Goal: Transaction & Acquisition: Download file/media

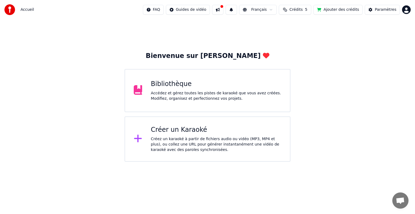
click at [176, 95] on div "Accédez et gérez toutes les pistes de karaoké que vous avez créées. Modifiez, o…" at bounding box center [216, 96] width 130 height 11
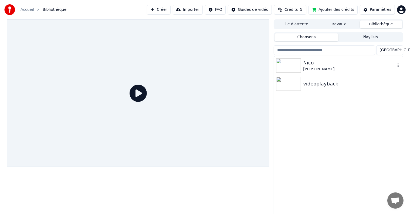
click at [287, 65] on img at bounding box center [288, 66] width 25 height 14
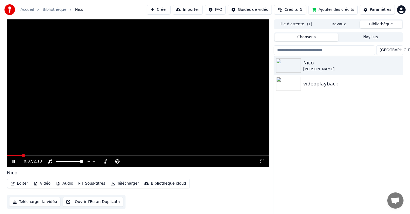
click at [13, 162] on icon at bounding box center [13, 161] width 3 height 3
click at [38, 183] on button "Vidéo" at bounding box center [41, 184] width 21 height 8
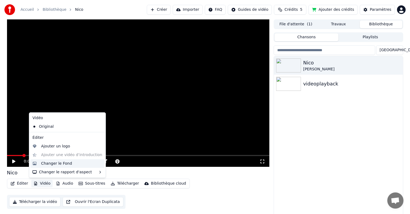
click at [51, 164] on div "Changer le Fond" at bounding box center [56, 163] width 31 height 5
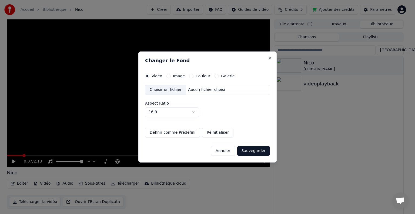
click at [177, 91] on div "Choisir un fichier" at bounding box center [165, 90] width 40 height 10
click at [167, 76] on button "Image" at bounding box center [168, 76] width 4 height 4
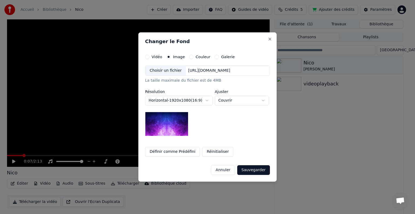
click at [233, 100] on button "Couvrir" at bounding box center [242, 101] width 54 height 10
click at [233, 100] on body "**********" at bounding box center [205, 107] width 410 height 214
click at [189, 71] on div "https://imagedelivery.net/jkI57_JBx8hWPzcSI-uF5w/c7639807-3f76-4ea5-9112-66e75e…" at bounding box center [209, 70] width 46 height 5
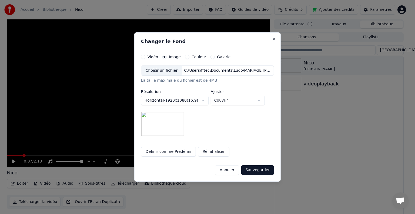
click at [260, 169] on button "Sauvegarder" at bounding box center [257, 170] width 33 height 10
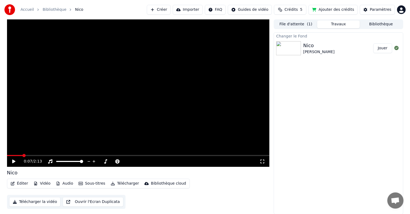
click at [383, 48] on button "Jouer" at bounding box center [382, 48] width 19 height 10
click at [25, 182] on button "Éditer" at bounding box center [19, 184] width 22 height 8
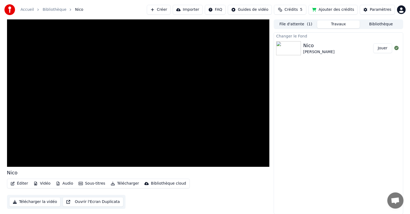
click at [131, 200] on div "Éditer Vidéo Audio Sous-titres Télécharger Bibliothèque cloud Télécharger la vi…" at bounding box center [138, 194] width 263 height 30
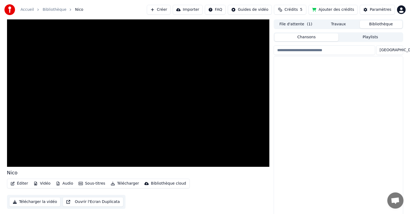
click at [375, 26] on button "Bibliothèque" at bounding box center [381, 25] width 43 height 8
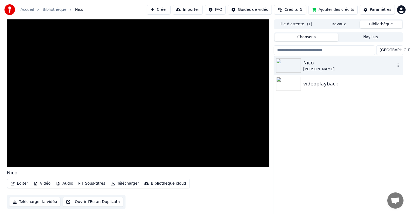
click at [294, 67] on img at bounding box center [288, 66] width 25 height 14
click at [22, 185] on button "Éditer" at bounding box center [19, 184] width 22 height 8
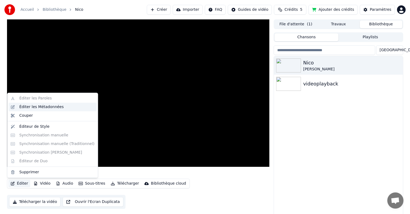
click at [40, 108] on div "Éditer les Métadonnées" at bounding box center [41, 106] width 45 height 5
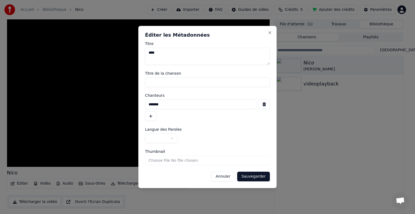
click at [171, 55] on textarea "****" at bounding box center [207, 56] width 125 height 17
drag, startPoint x: 147, startPoint y: 53, endPoint x: 166, endPoint y: 55, distance: 19.5
click at [166, 55] on textarea "**********" at bounding box center [207, 56] width 125 height 17
type textarea "**********"
click at [173, 81] on input "Titre de la chanson" at bounding box center [207, 82] width 125 height 10
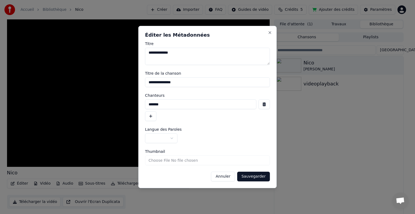
type input "**********"
click at [165, 105] on input "*******" at bounding box center [200, 105] width 111 height 10
click at [148, 106] on input "*******" at bounding box center [200, 105] width 111 height 10
drag, startPoint x: 171, startPoint y: 106, endPoint x: 136, endPoint y: 104, distance: 35.2
click at [136, 104] on body "**********" at bounding box center [205, 107] width 410 height 214
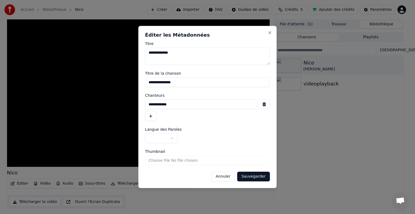
type input "**********"
click at [172, 138] on button "button" at bounding box center [161, 139] width 32 height 10
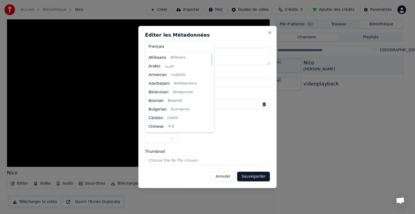
select select "**"
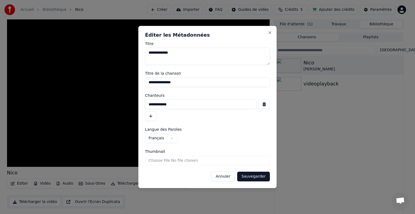
click at [162, 159] on input "Thumbnail" at bounding box center [207, 161] width 125 height 10
type input "**********"
click at [246, 179] on button "Sauvegarder" at bounding box center [253, 177] width 33 height 10
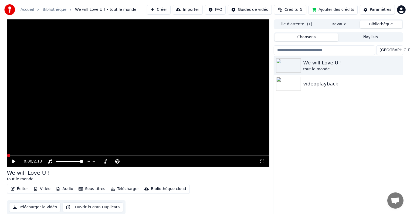
click at [365, 36] on button "Playlists" at bounding box center [370, 37] width 64 height 8
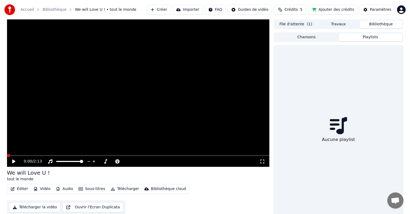
click at [316, 33] on div "Chansons Playlists" at bounding box center [338, 37] width 129 height 10
click at [297, 24] on button "File d'attente ( 1 )" at bounding box center [295, 25] width 43 height 8
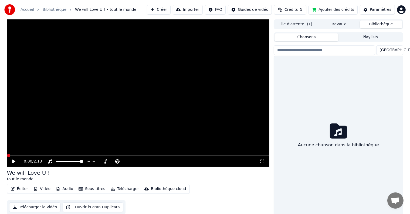
click at [374, 22] on button "Bibliothèque" at bounding box center [381, 25] width 43 height 8
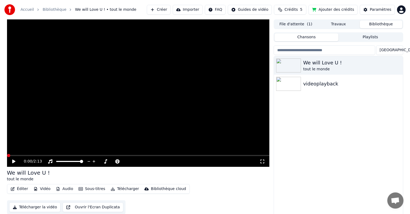
click at [329, 25] on button "Travaux" at bounding box center [338, 25] width 43 height 8
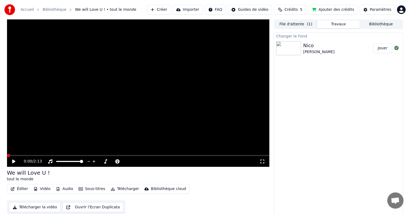
click at [23, 188] on button "Éditer" at bounding box center [19, 189] width 22 height 8
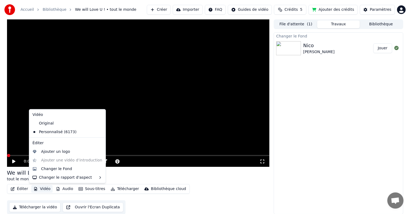
click at [230, 162] on div "0:00 / 2:13" at bounding box center [142, 161] width 236 height 5
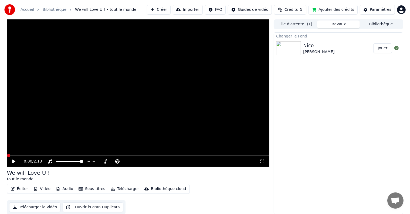
click at [192, 9] on button "Importer" at bounding box center [188, 10] width 30 height 10
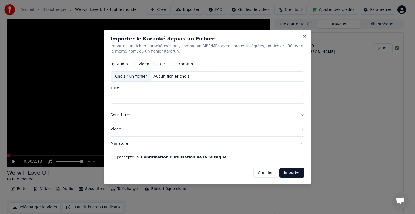
click at [134, 76] on div "Choisir un fichier" at bounding box center [131, 77] width 40 height 10
type input "**********"
click at [293, 173] on button "Importer" at bounding box center [291, 173] width 25 height 10
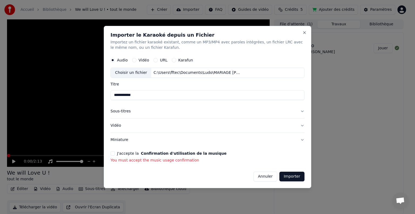
click at [111, 154] on button "J'accepte la Confirmation d'utilisation de la musique" at bounding box center [112, 153] width 4 height 4
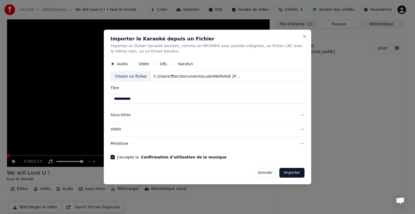
click at [294, 173] on button "Importer" at bounding box center [291, 173] width 25 height 10
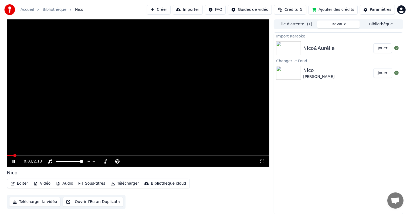
click at [281, 50] on img at bounding box center [288, 48] width 25 height 14
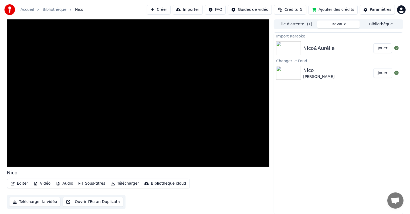
click at [292, 48] on img at bounding box center [288, 48] width 25 height 14
click at [289, 48] on img at bounding box center [288, 48] width 25 height 14
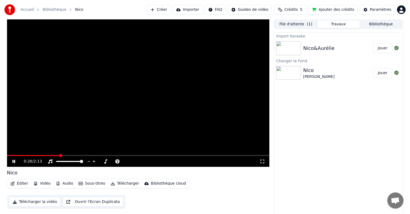
click at [14, 161] on icon at bounding box center [13, 161] width 3 height 3
click at [290, 52] on img at bounding box center [288, 48] width 25 height 14
click at [291, 76] on img at bounding box center [288, 73] width 25 height 14
click at [297, 115] on div "Import Karaoke Nico&Aurélie Jouer Changer le Fond Nico Aurélie Jouer" at bounding box center [338, 123] width 129 height 182
click at [293, 75] on img at bounding box center [288, 73] width 25 height 14
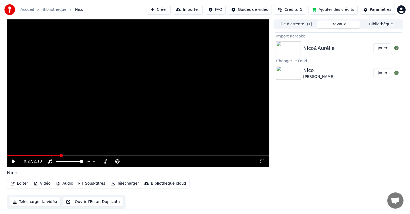
click at [293, 75] on img at bounding box center [288, 73] width 25 height 14
click at [287, 48] on img at bounding box center [288, 48] width 25 height 14
click at [322, 26] on button "Travaux" at bounding box center [338, 25] width 43 height 8
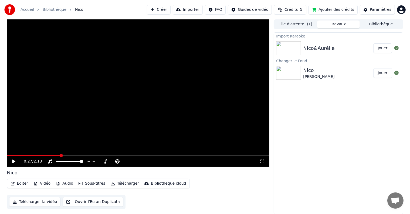
click at [293, 26] on button "File d'attente ( 1 )" at bounding box center [295, 25] width 43 height 8
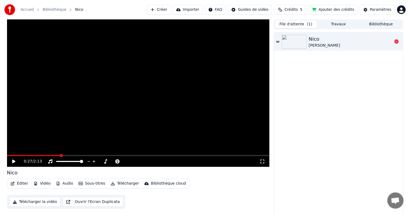
click at [277, 41] on icon at bounding box center [277, 42] width 3 height 4
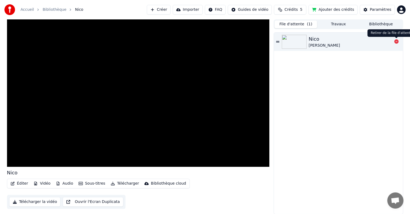
click at [397, 41] on icon at bounding box center [396, 41] width 4 height 4
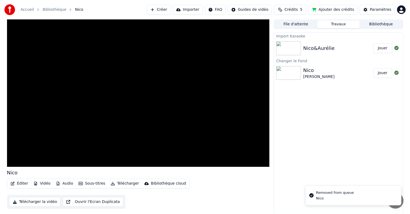
click at [337, 23] on button "Travaux" at bounding box center [338, 25] width 43 height 8
click at [296, 49] on img at bounding box center [288, 48] width 25 height 14
click at [385, 74] on button "Jouer" at bounding box center [382, 73] width 19 height 10
click at [383, 49] on button "Jouer" at bounding box center [382, 48] width 19 height 10
click at [384, 73] on button "Jouer" at bounding box center [382, 73] width 19 height 10
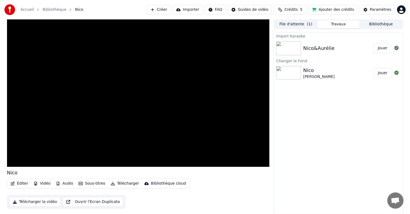
click at [290, 74] on img at bounding box center [288, 73] width 25 height 14
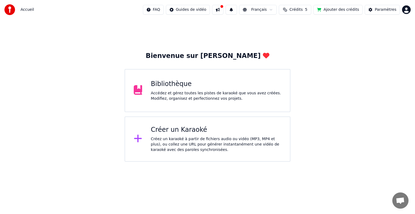
click at [160, 96] on div "Accédez et gérez toutes les pistes de karaoké que vous avez créées. Modifiez, o…" at bounding box center [216, 96] width 130 height 11
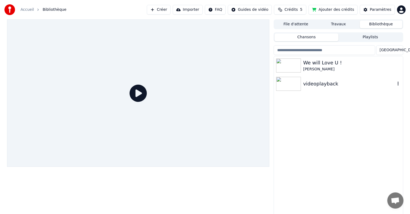
click at [288, 84] on img at bounding box center [288, 84] width 25 height 14
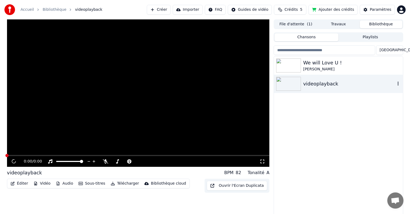
click at [288, 84] on img at bounding box center [288, 84] width 25 height 14
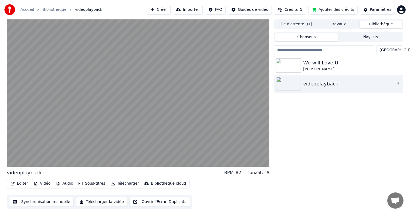
click at [288, 84] on img at bounding box center [288, 84] width 25 height 14
click at [398, 84] on icon "button" at bounding box center [398, 84] width 1 height 4
click at [328, 123] on div "We will Love U ! [PERSON_NAME] videoplayback" at bounding box center [338, 136] width 129 height 160
click at [318, 65] on div "We will Love U !" at bounding box center [349, 63] width 92 height 8
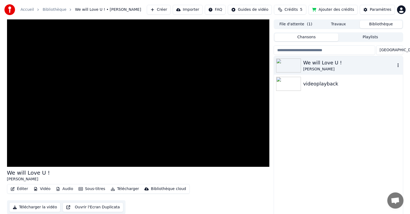
click at [317, 64] on div "We will Love U !" at bounding box center [349, 63] width 92 height 8
click at [315, 65] on div "We will Love U !" at bounding box center [349, 63] width 92 height 8
click at [291, 130] on div "We will Love U ! [PERSON_NAME] videoplayback" at bounding box center [338, 136] width 129 height 160
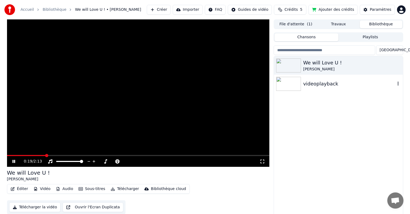
click at [289, 84] on img at bounding box center [288, 84] width 25 height 14
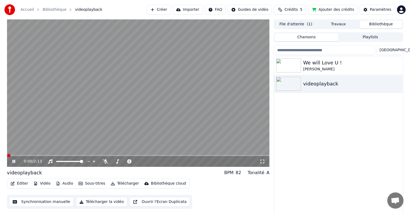
click at [290, 118] on div "We will Love U ! [PERSON_NAME] videoplayback" at bounding box center [338, 136] width 129 height 160
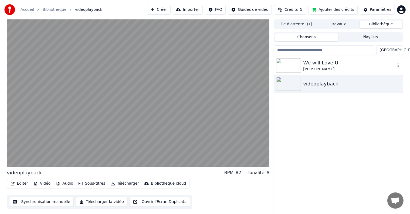
click at [289, 69] on img at bounding box center [288, 66] width 25 height 14
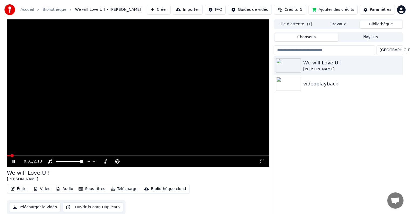
click at [22, 190] on button "Éditer" at bounding box center [19, 189] width 22 height 8
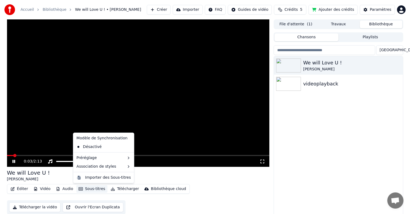
click at [302, 148] on div "We will Love U ! [PERSON_NAME] videoplayback" at bounding box center [338, 136] width 129 height 160
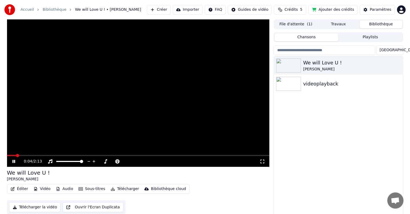
click at [14, 160] on icon at bounding box center [13, 161] width 3 height 3
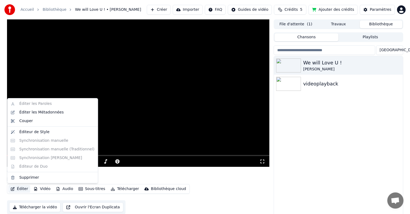
click at [16, 191] on button "Éditer" at bounding box center [19, 189] width 22 height 8
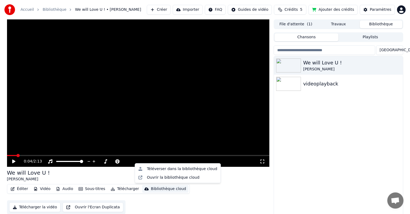
click at [216, 182] on div "We will Love U ! [PERSON_NAME] Éditer Vidéo Audio Sous-titres Télécharger Bibli…" at bounding box center [138, 191] width 263 height 45
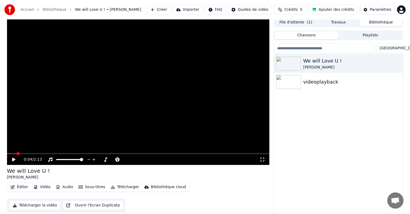
scroll to position [2, 0]
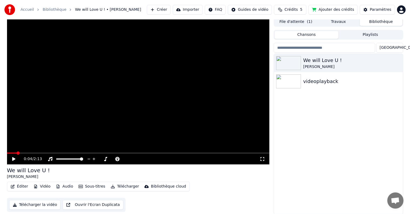
click at [41, 205] on button "Télécharger la vidéo" at bounding box center [35, 205] width 52 height 10
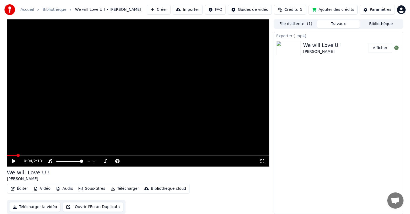
click at [379, 50] on button "Afficher" at bounding box center [380, 48] width 24 height 10
click at [40, 189] on button "Vidéo" at bounding box center [41, 189] width 21 height 8
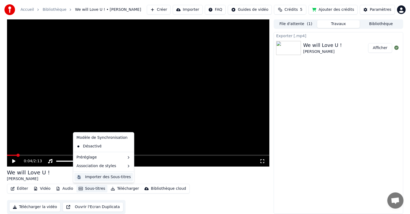
click at [99, 179] on div "Importer des Sous-titres" at bounding box center [108, 177] width 46 height 5
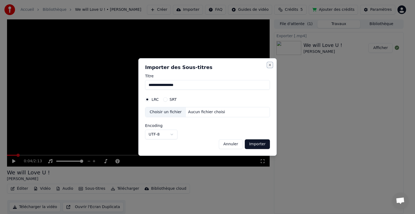
click at [271, 65] on button "Close" at bounding box center [269, 65] width 4 height 4
